Goal: Information Seeking & Learning: Learn about a topic

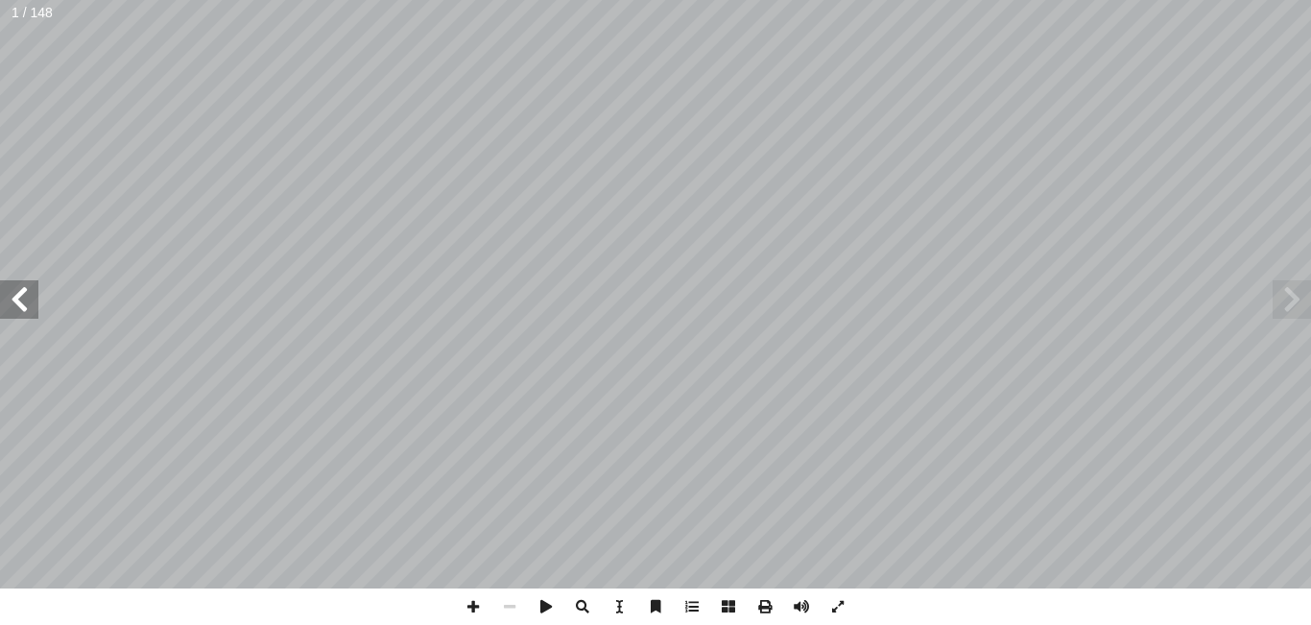
click at [21, 296] on span at bounding box center [19, 299] width 38 height 38
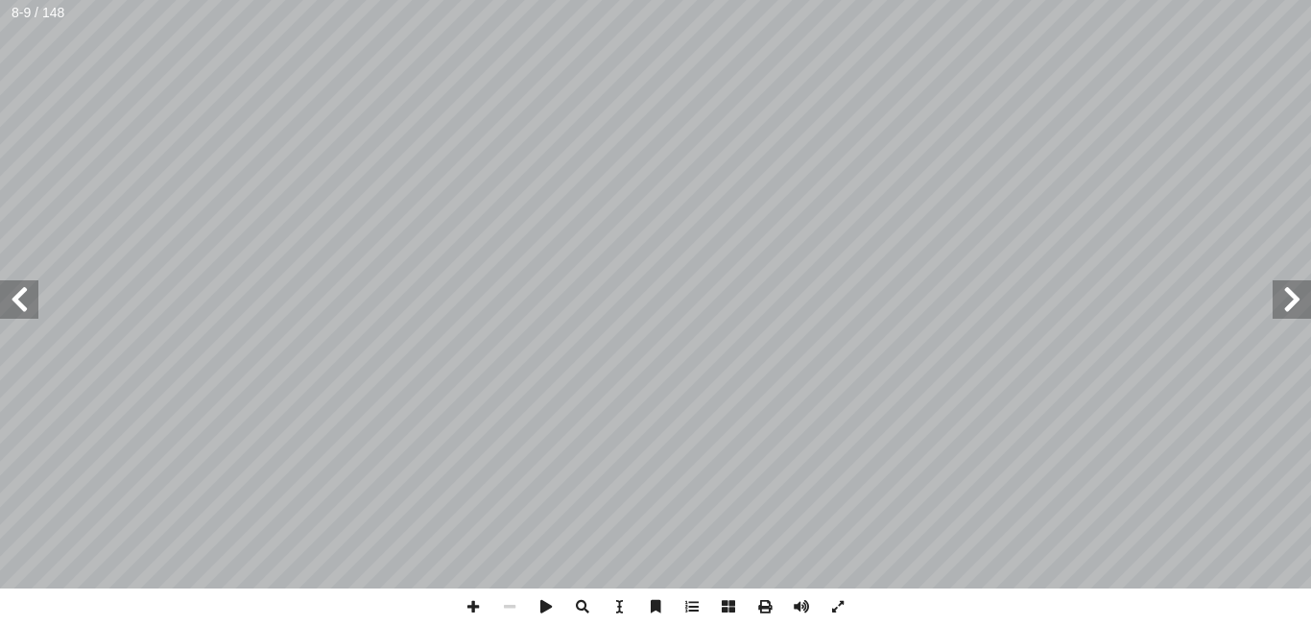
click at [21, 296] on span at bounding box center [19, 299] width 38 height 38
click at [1284, 308] on span at bounding box center [1292, 299] width 38 height 38
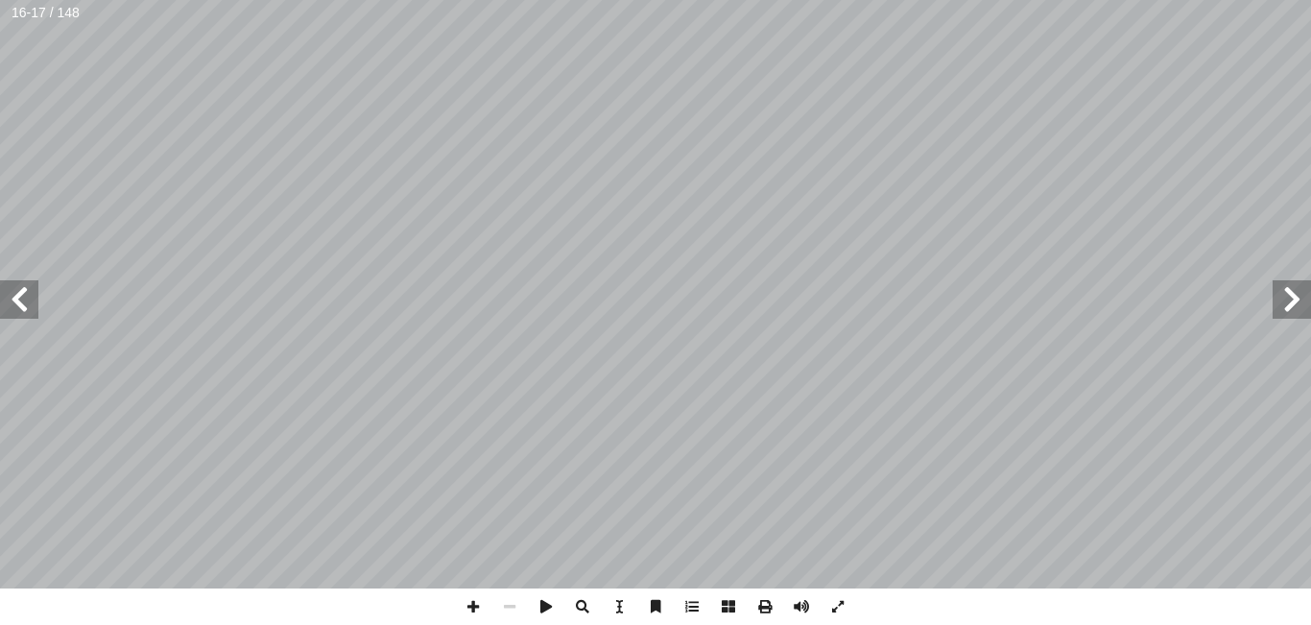
click at [1288, 297] on span at bounding box center [1292, 299] width 38 height 38
click at [475, 612] on span at bounding box center [473, 606] width 36 height 36
click at [498, 607] on span at bounding box center [510, 606] width 36 height 36
click at [513, 609] on span at bounding box center [510, 606] width 36 height 36
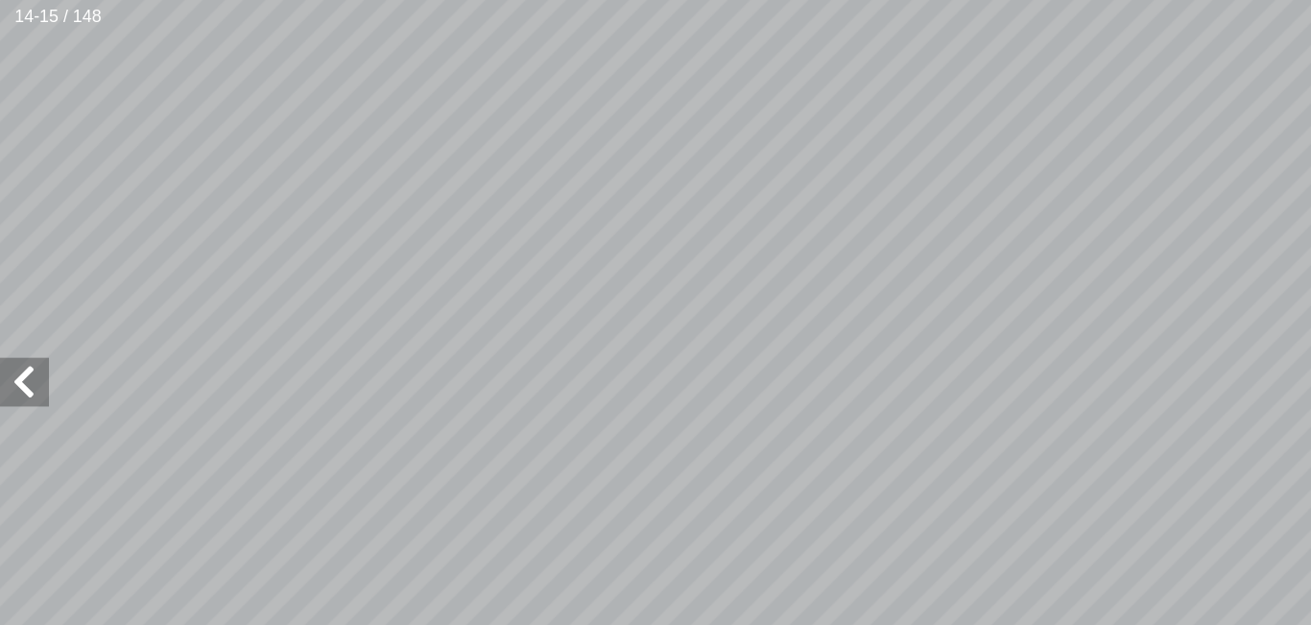
scroll to position [17, -215]
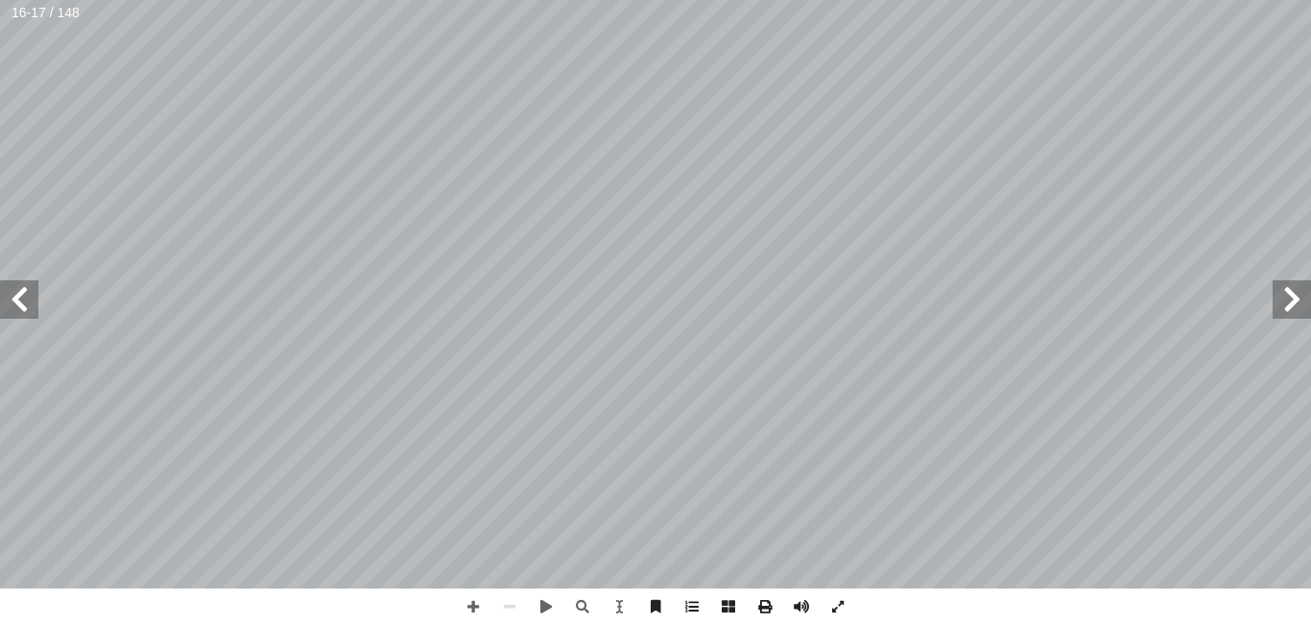
click at [30, 293] on span at bounding box center [19, 299] width 38 height 38
click at [1296, 294] on span at bounding box center [1292, 299] width 38 height 38
